Goal: Find contact information: Find contact information

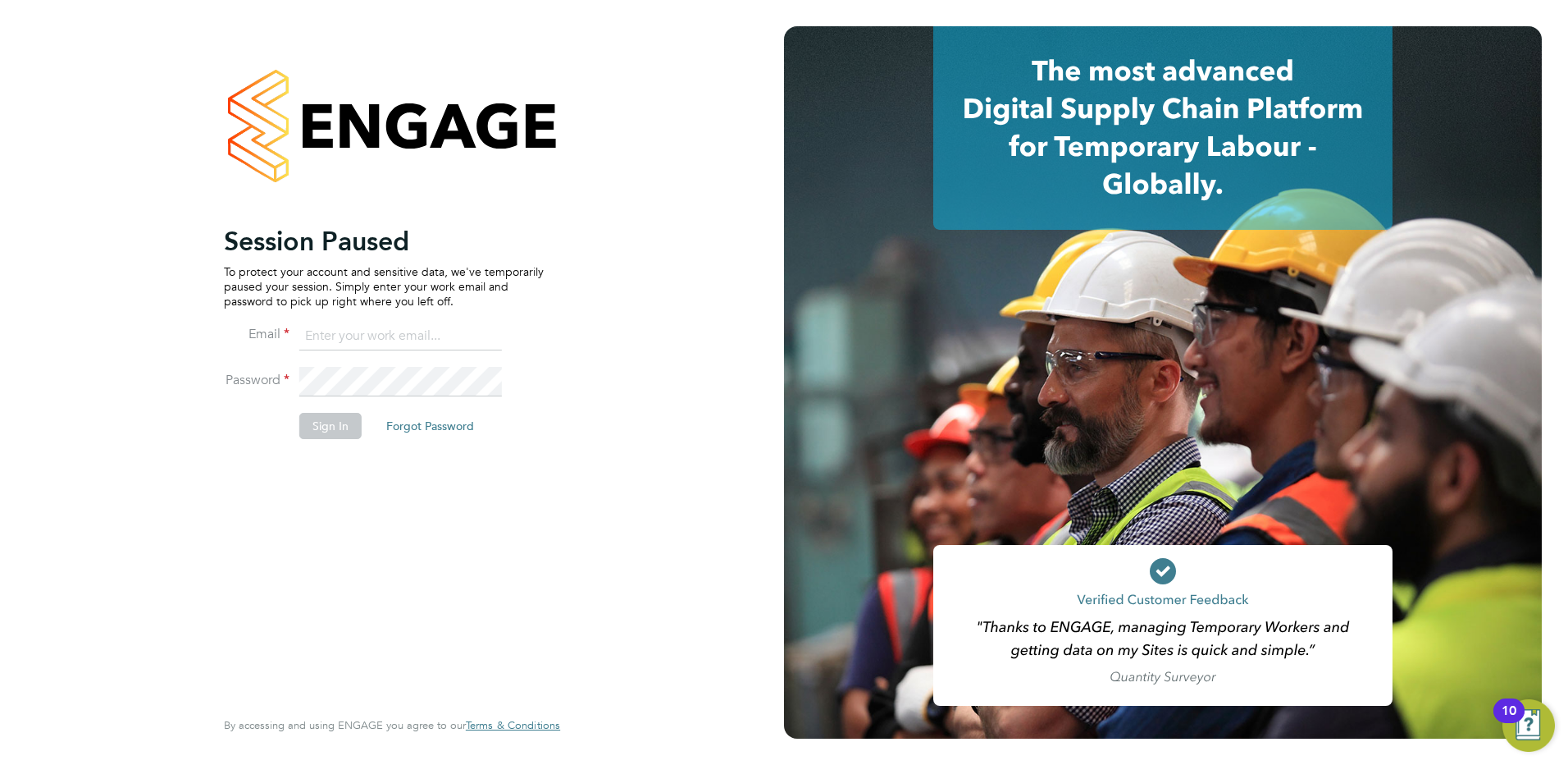
type input "david.leyland@barnfieldconstruction.co.uk"
click at [310, 423] on button "Sign In" at bounding box center [331, 426] width 63 height 27
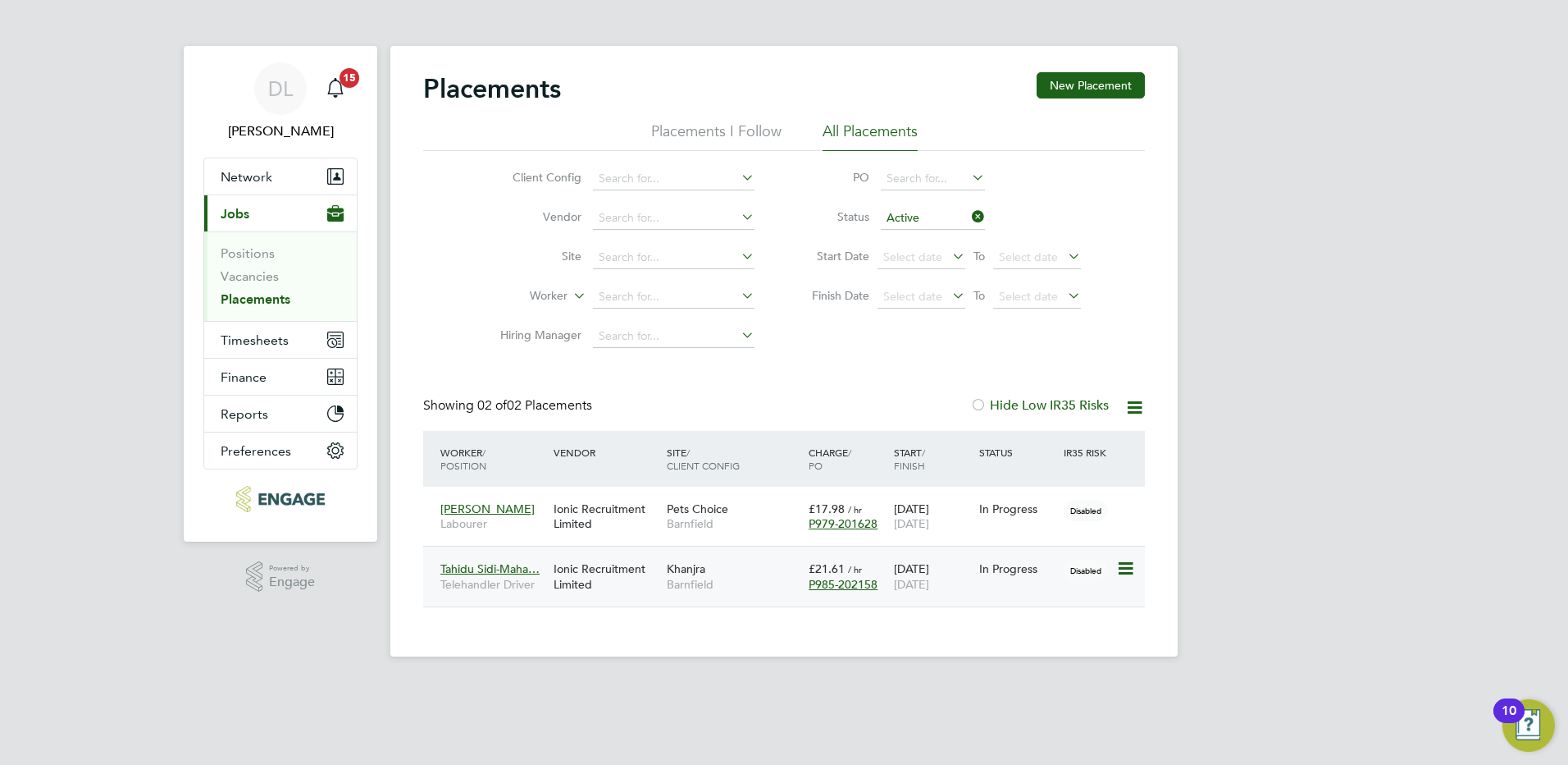
click at [509, 570] on span "Tahidu Sidi-Maha…" at bounding box center [490, 569] width 99 height 15
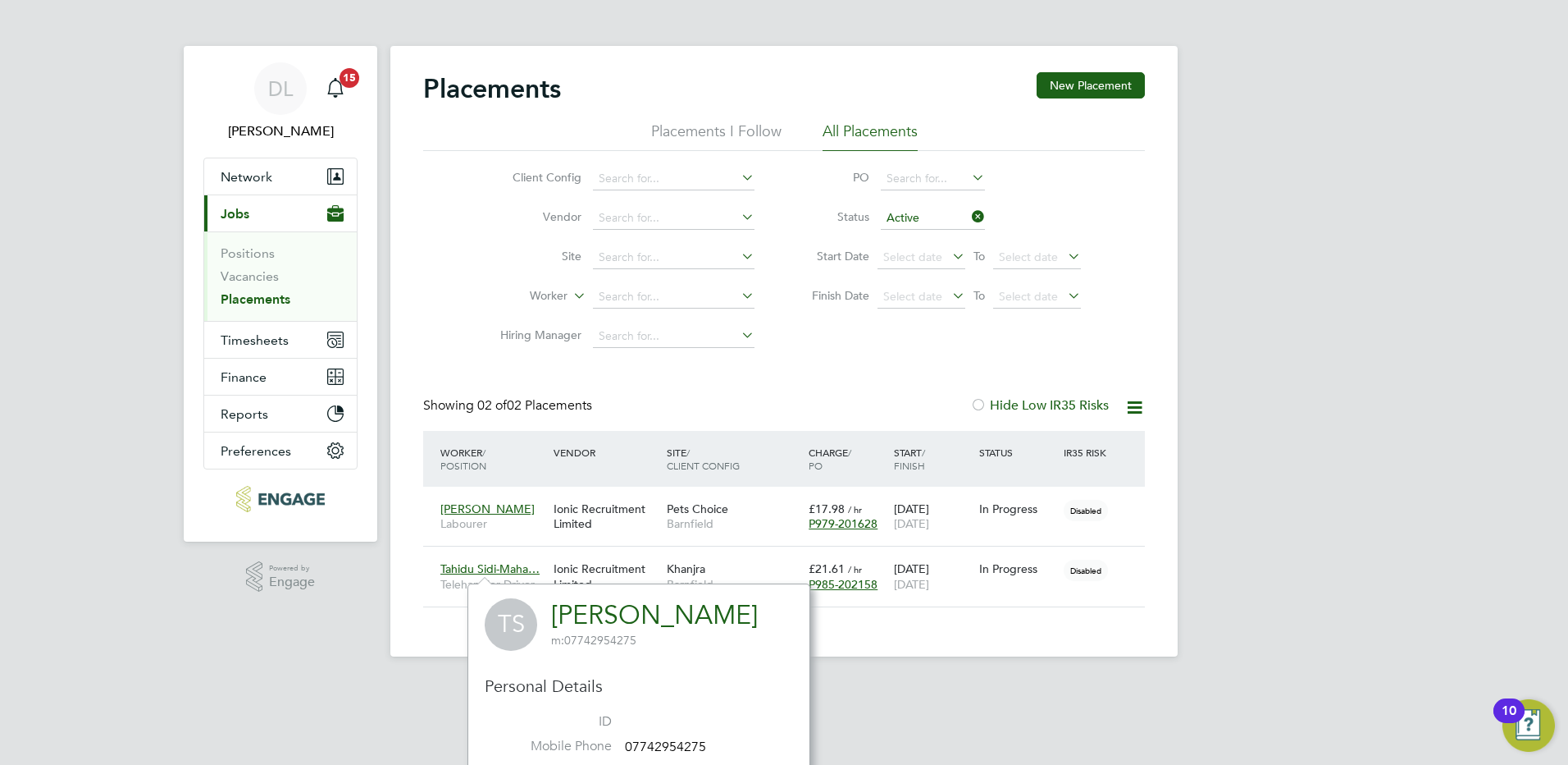
drag, startPoint x: 815, startPoint y: 611, endPoint x: 552, endPoint y: 605, distance: 263.1
drag, startPoint x: 552, startPoint y: 605, endPoint x: 636, endPoint y: 655, distance: 97.8
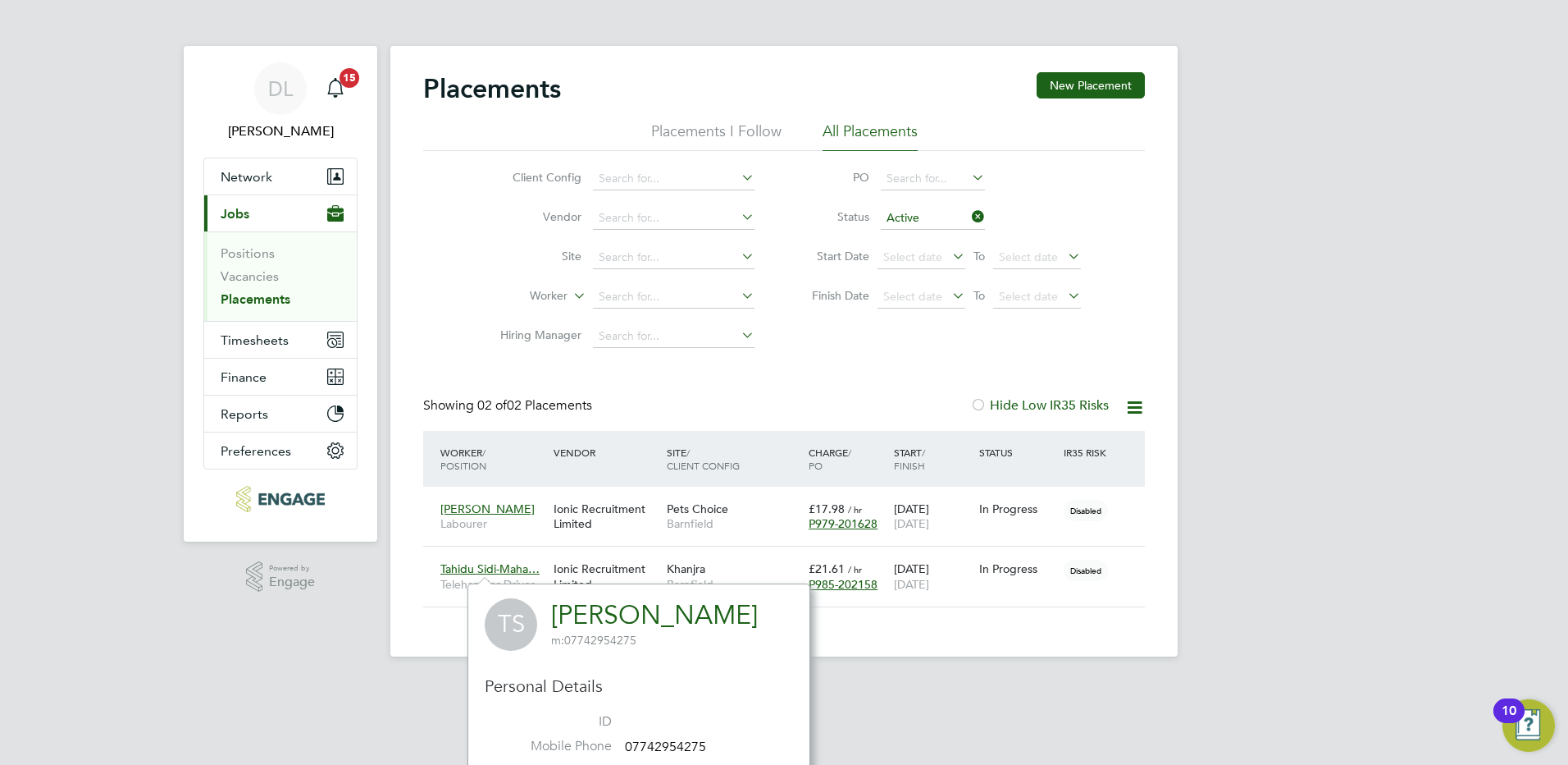
click at [755, 646] on span "m: 07742954275" at bounding box center [655, 640] width 207 height 15
drag, startPoint x: 811, startPoint y: 606, endPoint x: 551, endPoint y: 606, distance: 260.0
drag, startPoint x: 551, startPoint y: 606, endPoint x: 568, endPoint y: 611, distance: 17.7
copy h2 "[PERSON_NAME] m: 07742954275"
